Goal: Task Accomplishment & Management: Use online tool/utility

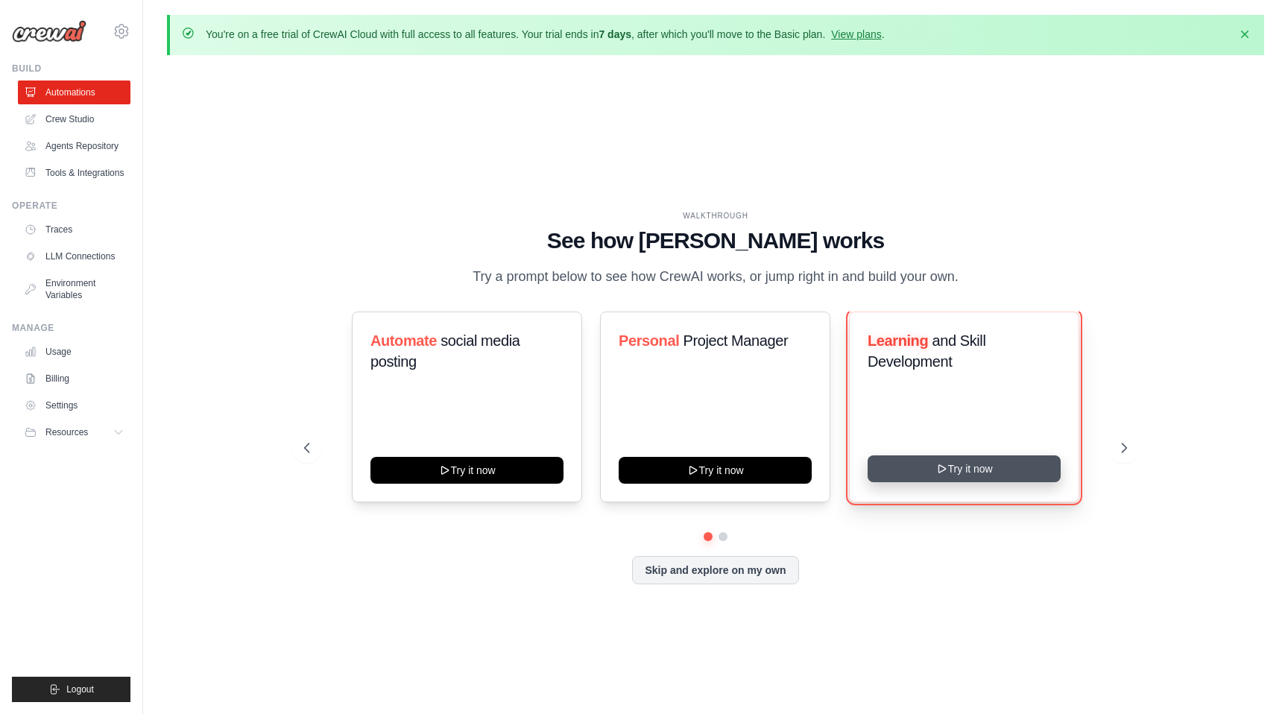
click at [931, 459] on button "Try it now" at bounding box center [964, 469] width 193 height 27
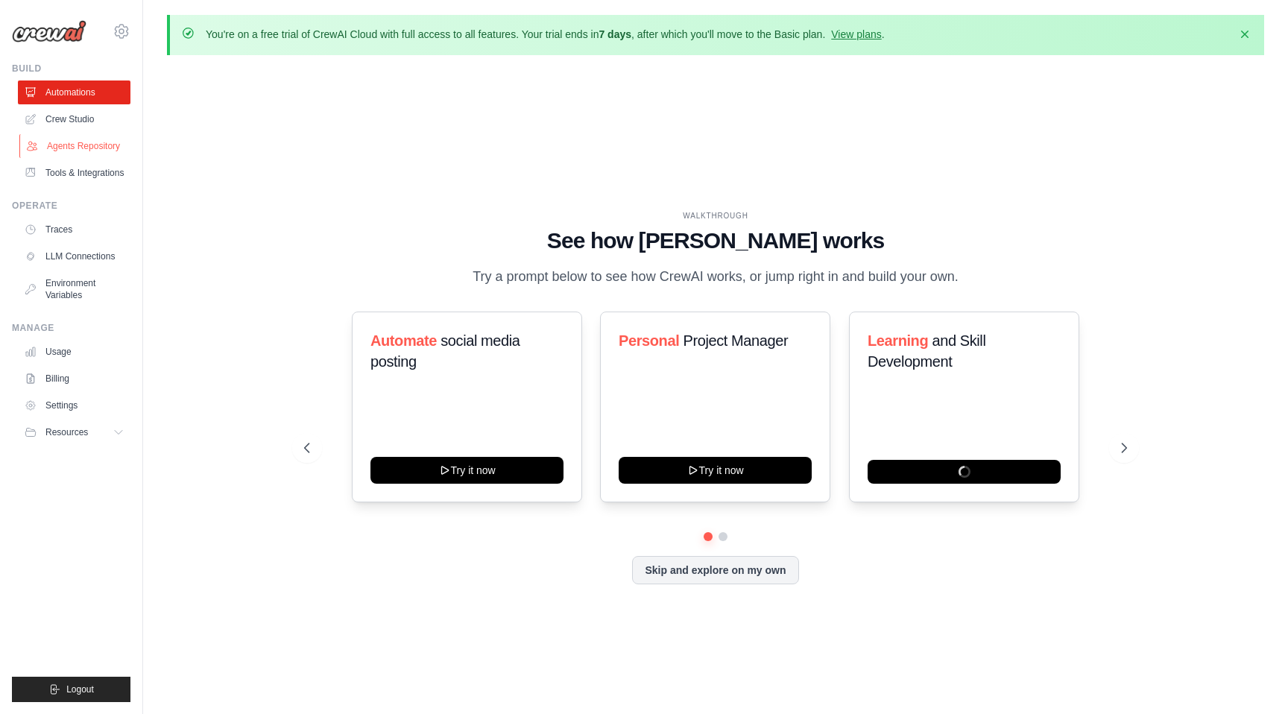
click at [72, 144] on link "Agents Repository" at bounding box center [75, 146] width 113 height 24
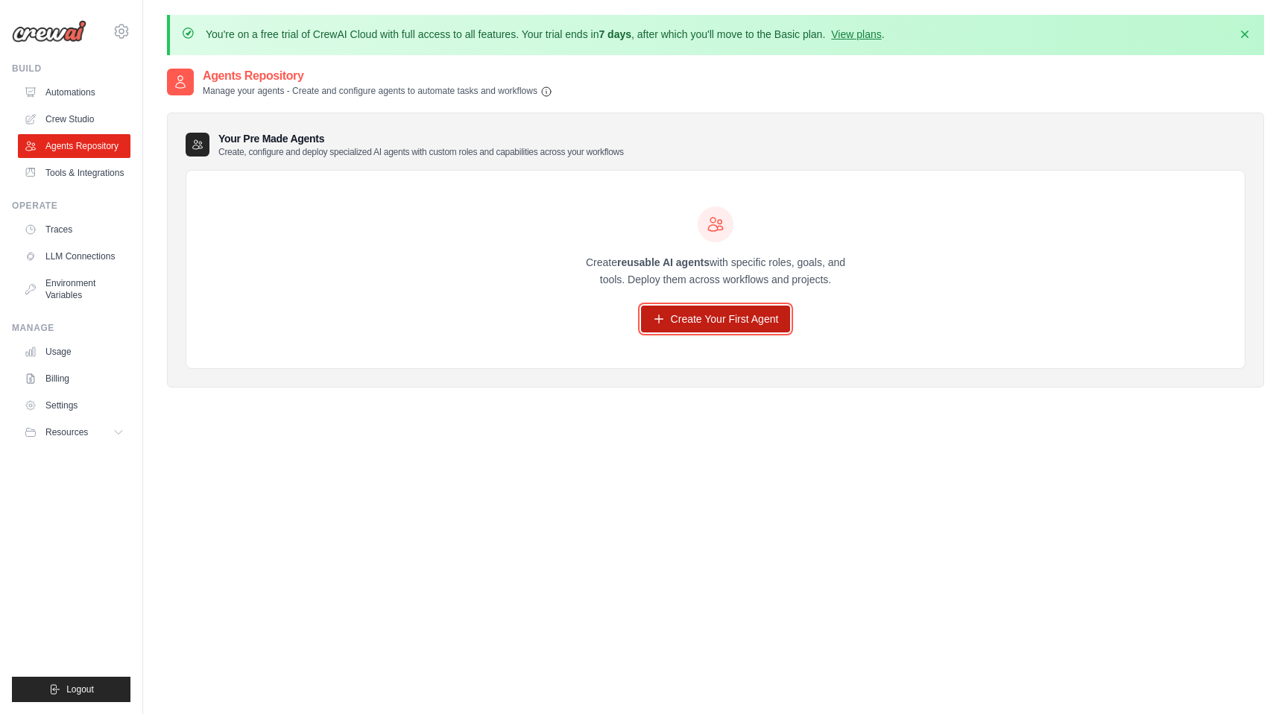
click at [715, 316] on link "Create Your First Agent" at bounding box center [716, 319] width 150 height 27
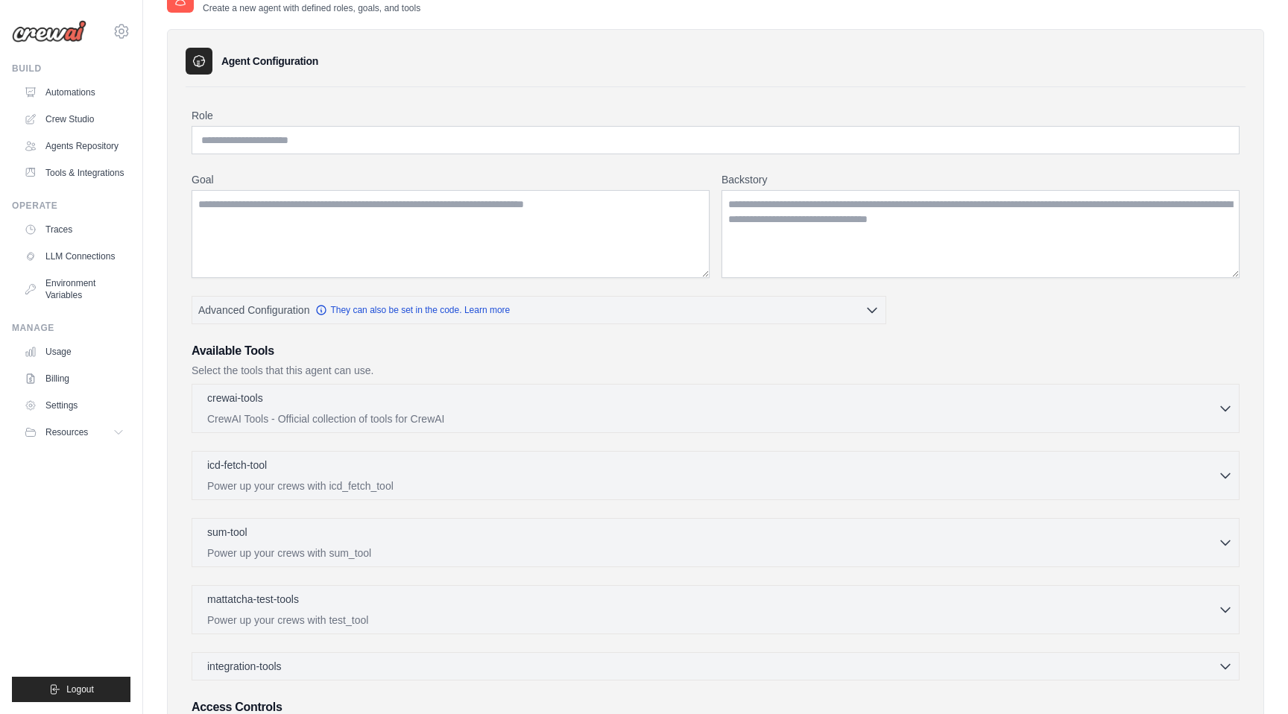
scroll to position [85, 0]
click at [719, 413] on p "CrewAI Tools - Official collection of tools for CrewAI" at bounding box center [712, 416] width 1011 height 15
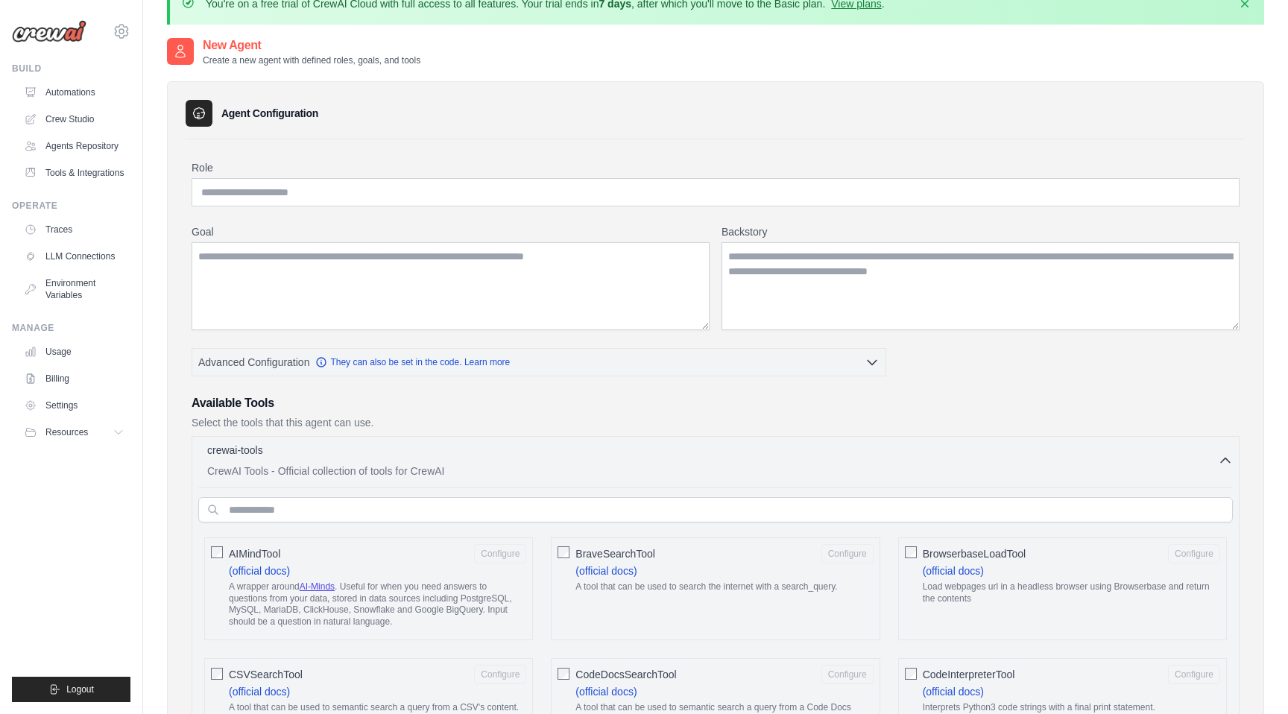
scroll to position [22, 0]
